Goal: Information Seeking & Learning: Learn about a topic

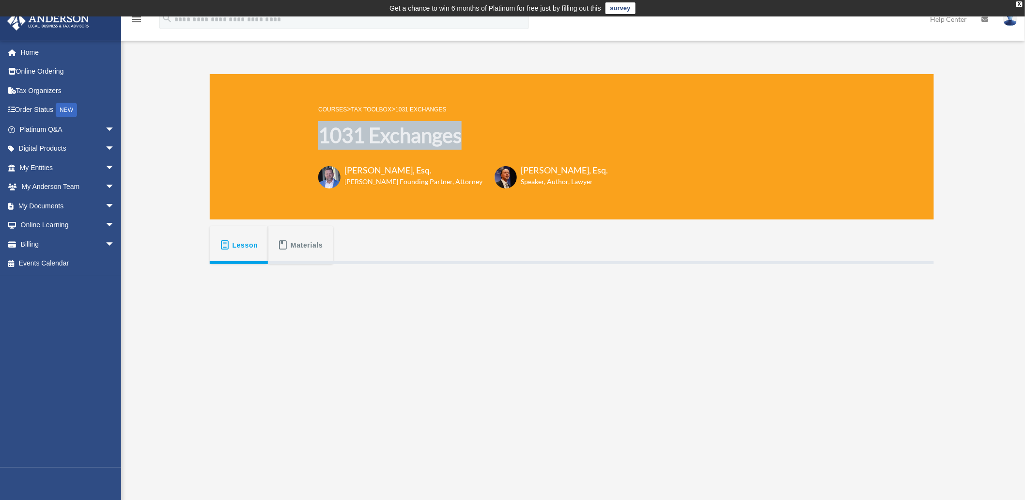
drag, startPoint x: 472, startPoint y: 138, endPoint x: 322, endPoint y: 138, distance: 150.1
click at [322, 138] on h1 "1031 Exchanges" at bounding box center [463, 135] width 290 height 29
copy h1 "1031 Exchanges"
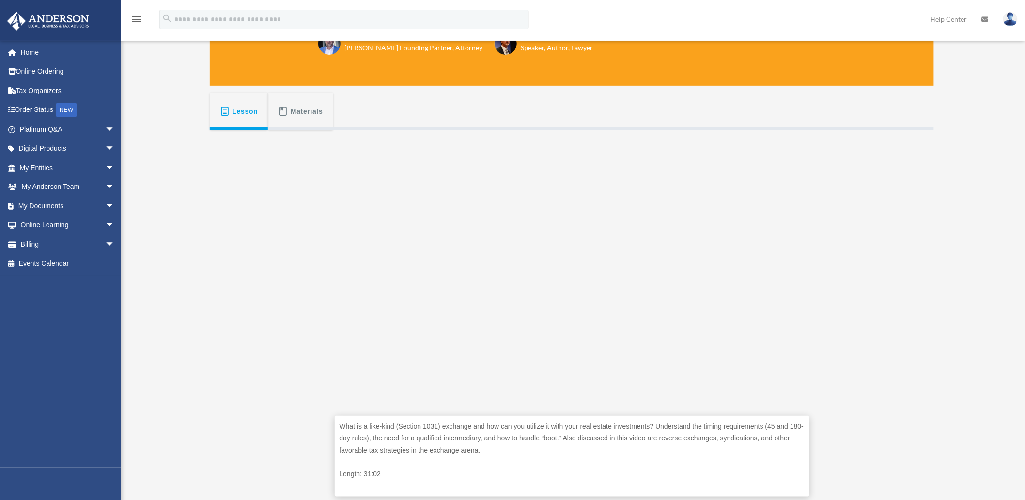
scroll to position [215, 0]
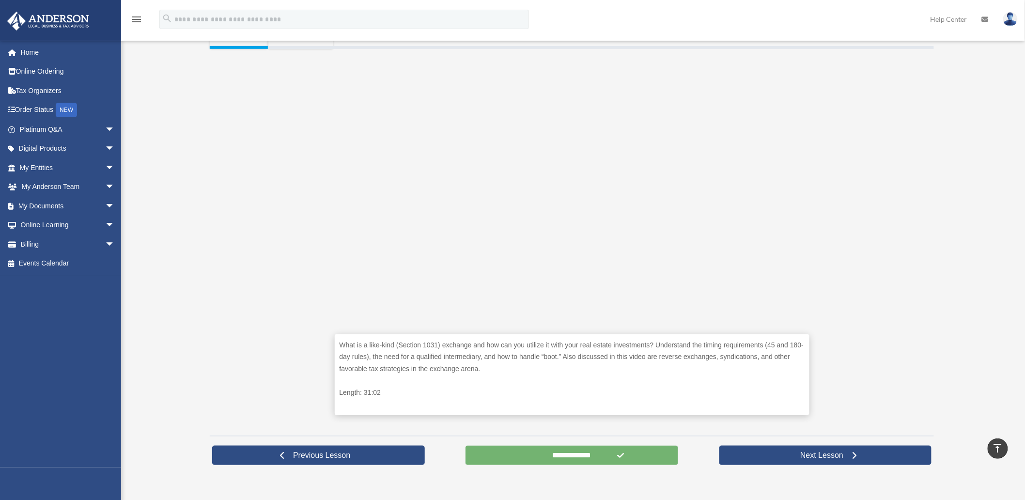
click at [553, 456] on input "**********" at bounding box center [571, 454] width 213 height 19
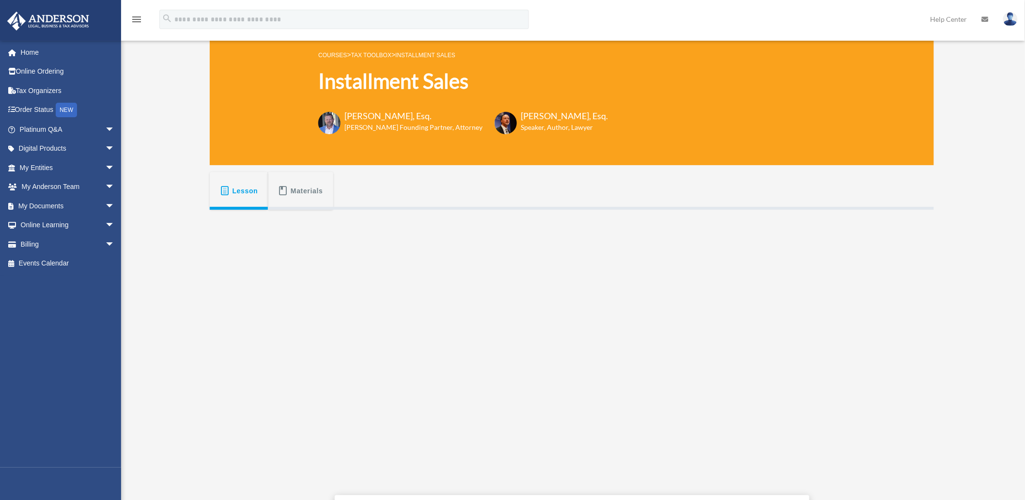
scroll to position [107, 0]
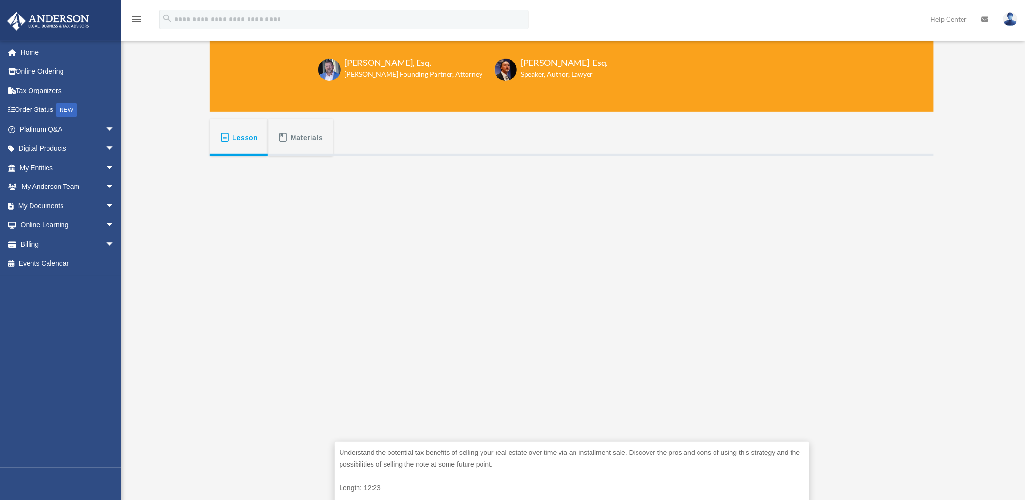
click at [254, 311] on div "Understand the potential tax benefits of selling your real estate over time via…" at bounding box center [572, 340] width 724 height 368
